Goal: Task Accomplishment & Management: Manage account settings

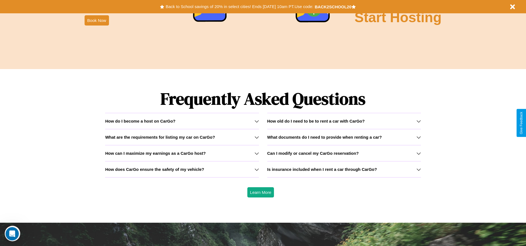
scroll to position [796, 0]
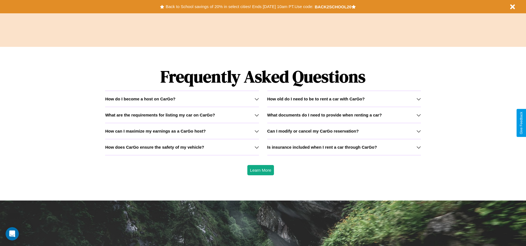
click at [182, 115] on h3 "What are the requirements for listing my car on CarGo?" at bounding box center [160, 115] width 110 height 5
click at [419, 99] on icon at bounding box center [419, 99] width 4 height 4
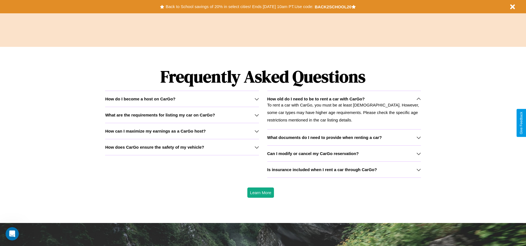
click at [419, 137] on icon at bounding box center [419, 137] width 4 height 4
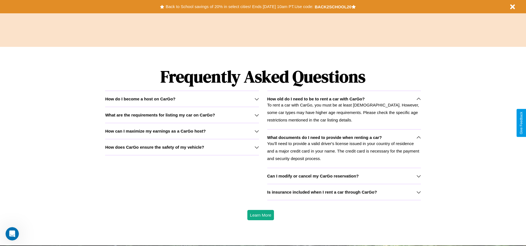
click at [257, 131] on icon at bounding box center [257, 131] width 4 height 4
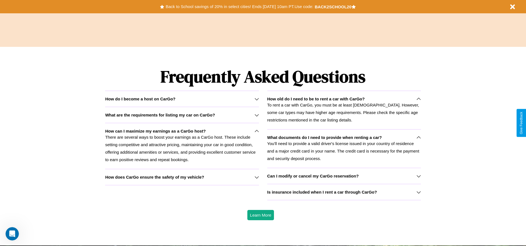
click at [257, 115] on icon at bounding box center [257, 115] width 4 height 4
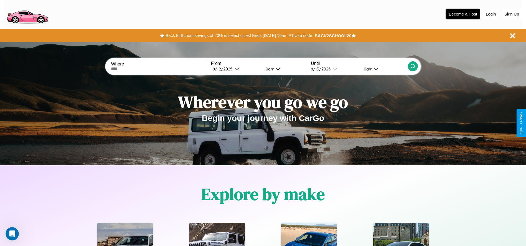
scroll to position [0, 0]
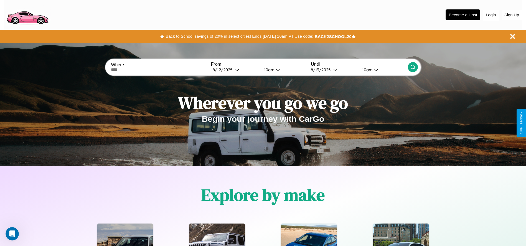
click at [491, 15] on button "Login" at bounding box center [491, 15] width 16 height 11
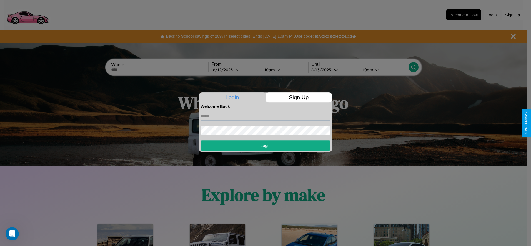
click at [265, 116] on input "text" at bounding box center [265, 116] width 130 height 9
type input "**********"
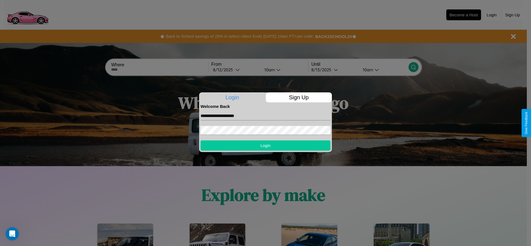
click at [265, 145] on button "Login" at bounding box center [265, 145] width 130 height 10
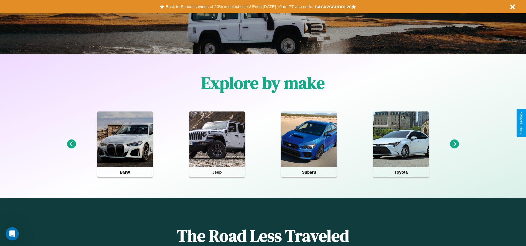
scroll to position [115, 0]
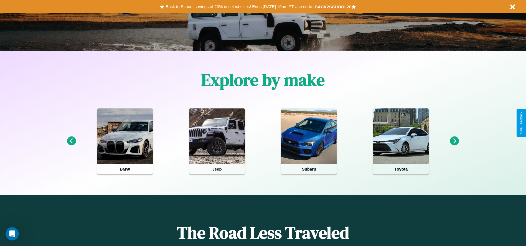
click at [71, 141] on icon at bounding box center [71, 141] width 9 height 9
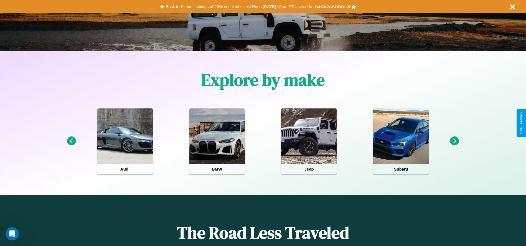
click at [455, 141] on icon at bounding box center [454, 141] width 9 height 9
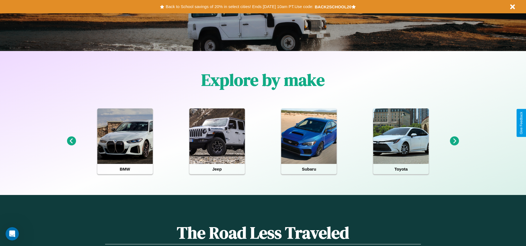
scroll to position [0, 0]
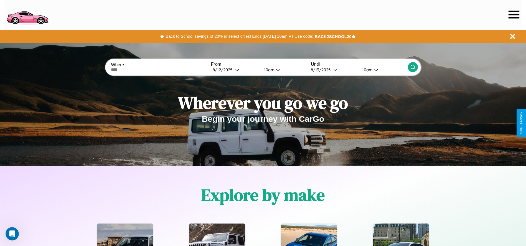
click at [514, 14] on icon at bounding box center [514, 15] width 11 height 8
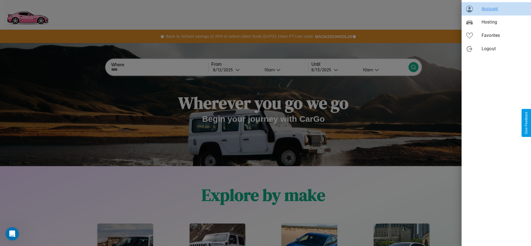
click at [496, 9] on span "Account" at bounding box center [503, 9] width 45 height 7
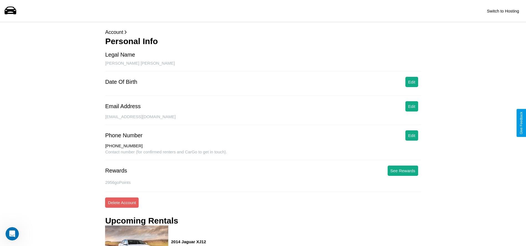
scroll to position [95, 0]
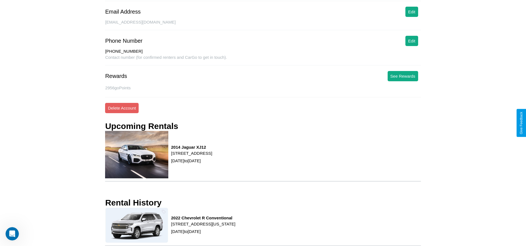
click at [236, 227] on p "[STREET_ADDRESS][US_STATE]" at bounding box center [203, 223] width 64 height 7
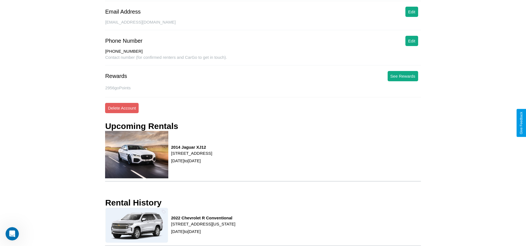
click at [236, 227] on p "[STREET_ADDRESS][US_STATE]" at bounding box center [203, 223] width 64 height 7
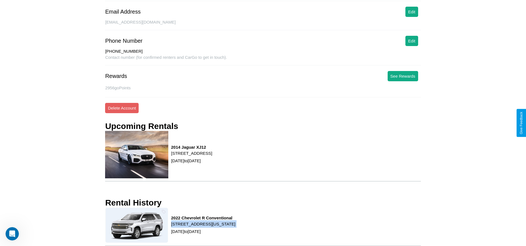
click at [236, 227] on p "[STREET_ADDRESS][US_STATE]" at bounding box center [203, 223] width 64 height 7
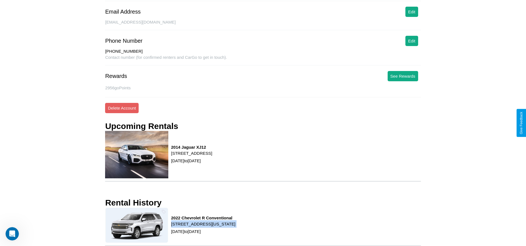
click at [236, 227] on p "[STREET_ADDRESS][US_STATE]" at bounding box center [203, 223] width 64 height 7
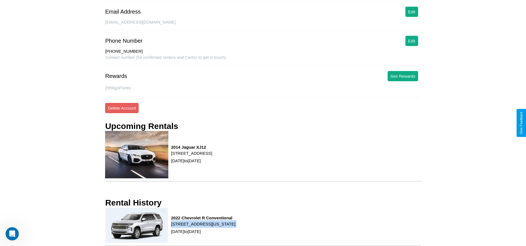
click at [236, 227] on p "[STREET_ADDRESS][US_STATE]" at bounding box center [203, 223] width 64 height 7
